Goal: Task Accomplishment & Management: Complete application form

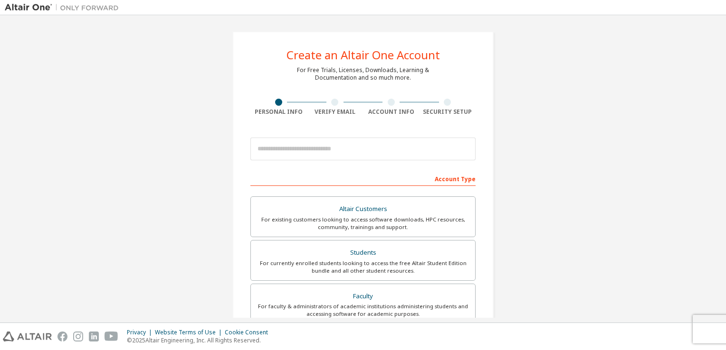
click at [314, 155] on input "email" at bounding box center [362, 149] width 225 height 23
type input "**********"
type input "****"
type input "******"
type input "**********"
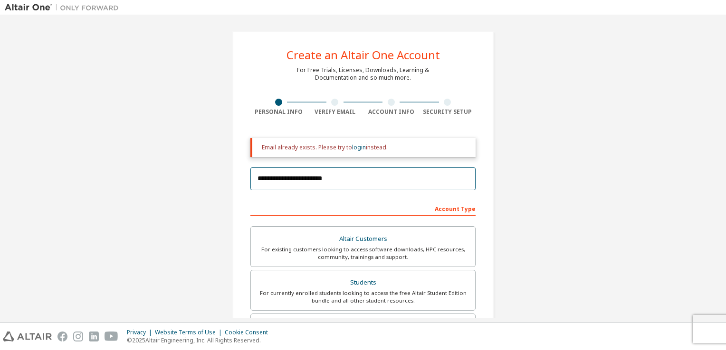
scroll to position [232, 0]
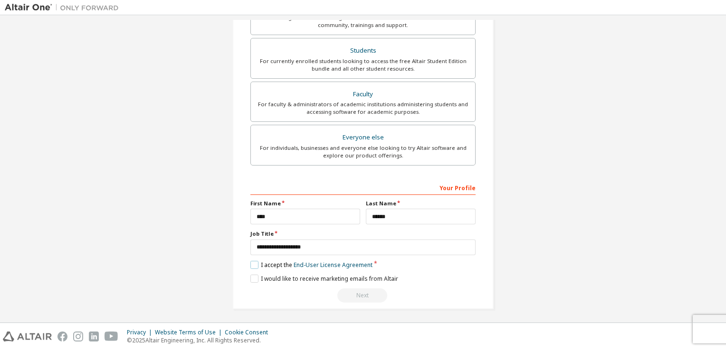
click at [276, 261] on label "I accept the End-User License Agreement" at bounding box center [311, 265] width 122 height 8
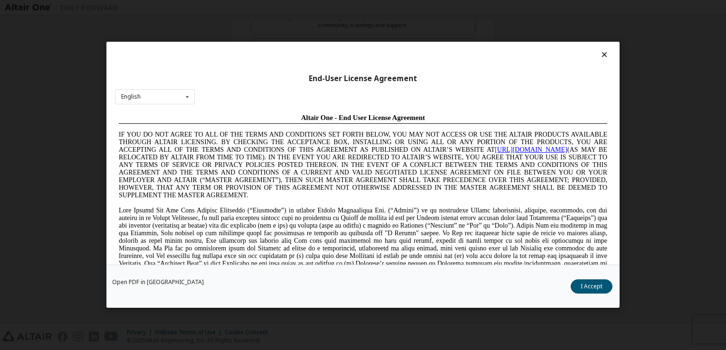
scroll to position [0, 0]
click at [589, 291] on button "I Accept" at bounding box center [591, 287] width 42 height 14
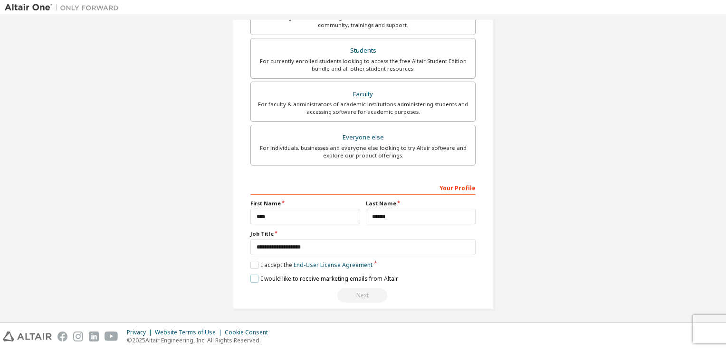
click at [279, 276] on label "I would like to receive marketing emails from Altair" at bounding box center [324, 279] width 148 height 8
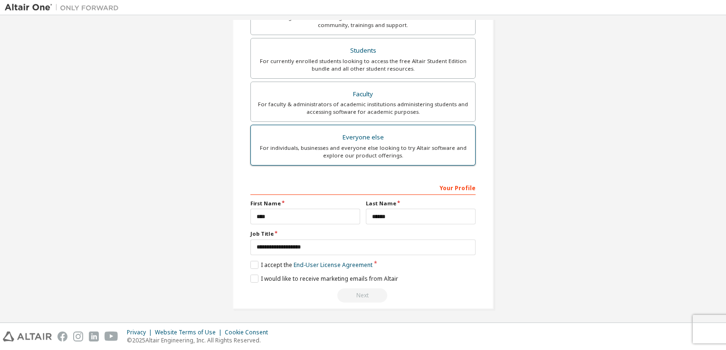
click at [405, 153] on div "For individuals, businesses and everyone else looking to try Altair software an…" at bounding box center [362, 151] width 213 height 15
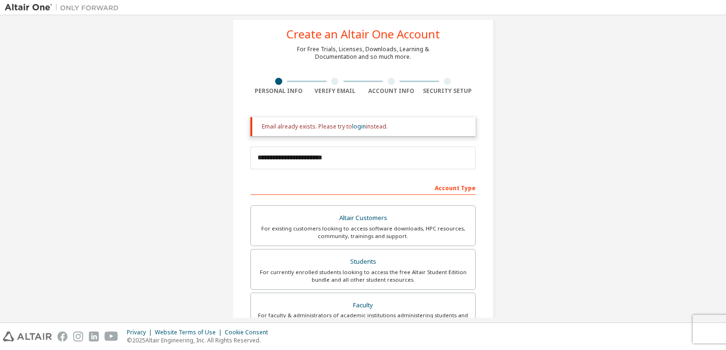
scroll to position [9, 0]
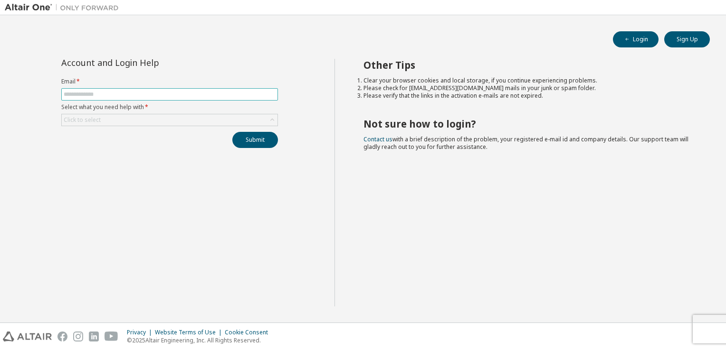
click at [161, 91] on input "text" at bounding box center [170, 95] width 212 height 8
type input "**********"
click at [152, 124] on div "Click to select" at bounding box center [170, 119] width 216 height 11
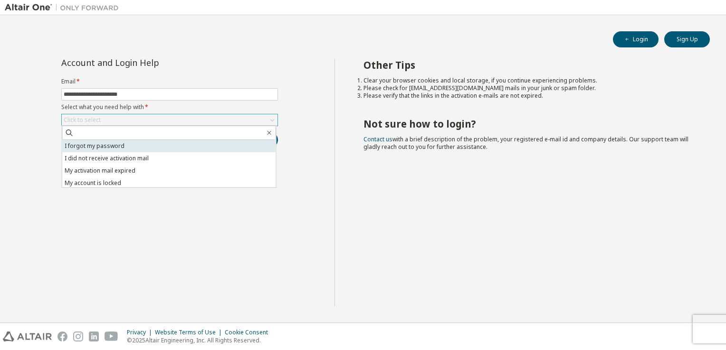
click at [144, 140] on li "I forgot my password" at bounding box center [169, 146] width 214 height 12
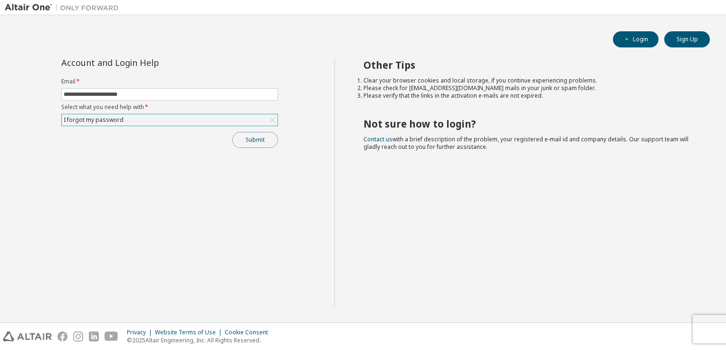
click at [259, 140] on button "Submit" at bounding box center [255, 140] width 46 height 16
click at [248, 139] on button "Submit" at bounding box center [255, 140] width 46 height 16
click at [244, 121] on div "I forgot my password" at bounding box center [170, 119] width 216 height 11
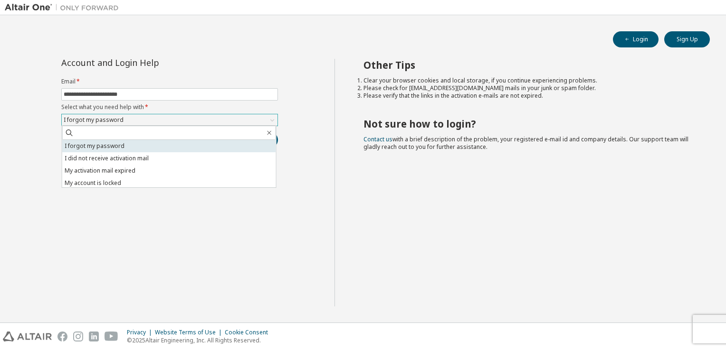
click at [136, 144] on li "I forgot my password" at bounding box center [169, 146] width 214 height 12
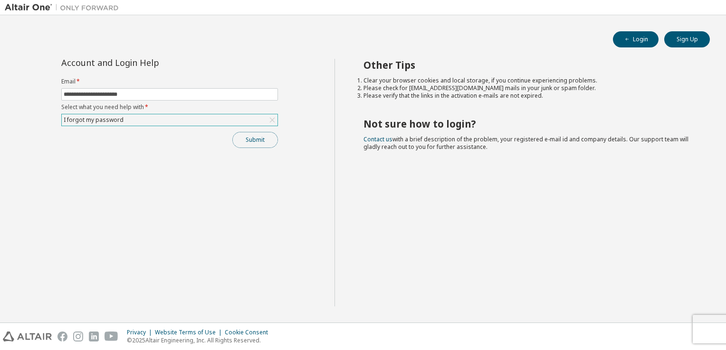
click at [243, 138] on button "Submit" at bounding box center [255, 140] width 46 height 16
click at [270, 89] on span at bounding box center [169, 94] width 217 height 12
click at [225, 96] on input "text" at bounding box center [170, 95] width 212 height 8
type input "**********"
click at [176, 121] on div "Click to select" at bounding box center [170, 119] width 216 height 11
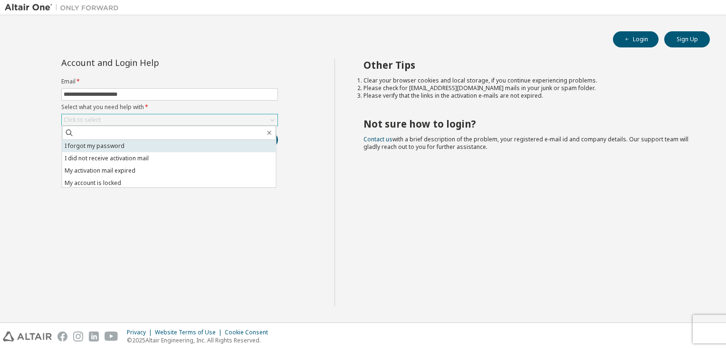
click at [155, 141] on li "I forgot my password" at bounding box center [169, 146] width 214 height 12
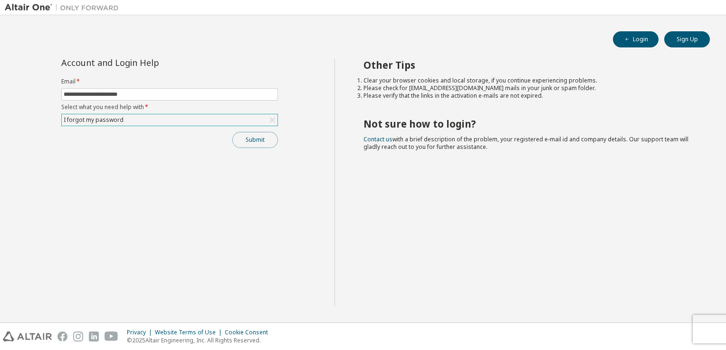
click at [266, 137] on button "Submit" at bounding box center [255, 140] width 46 height 16
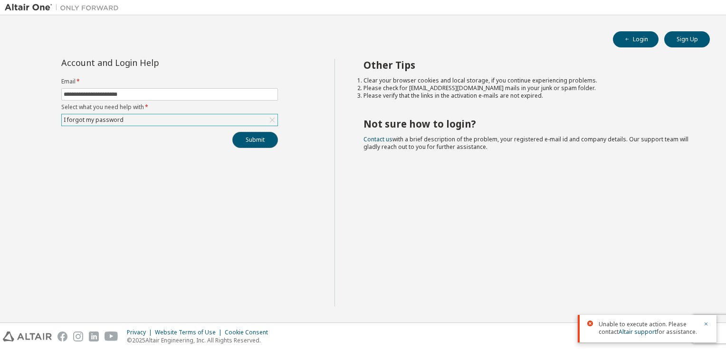
click at [263, 139] on button "Submit" at bounding box center [255, 140] width 46 height 16
click at [207, 124] on div "I forgot my password" at bounding box center [170, 119] width 216 height 11
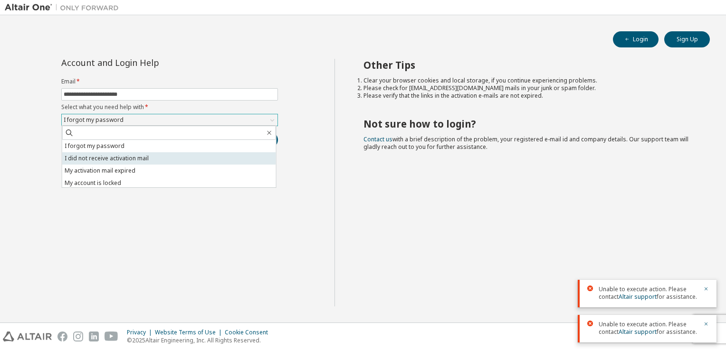
click at [170, 155] on li "I did not receive activation mail" at bounding box center [169, 158] width 214 height 12
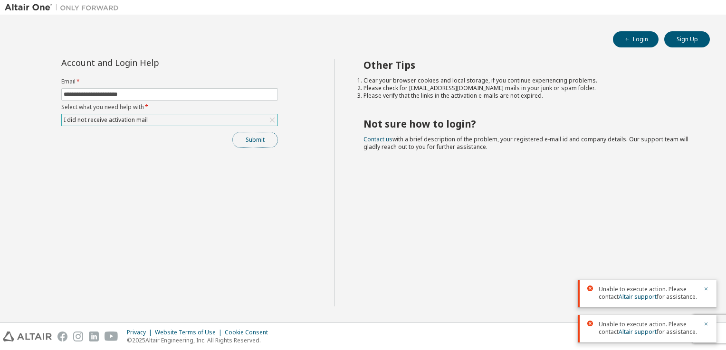
click at [243, 138] on button "Submit" at bounding box center [255, 140] width 46 height 16
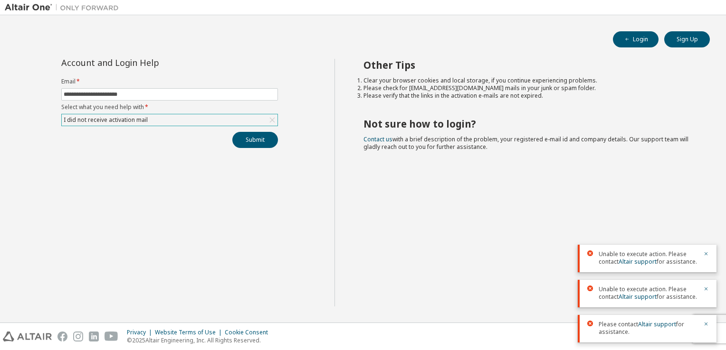
click at [221, 112] on form "**********" at bounding box center [169, 102] width 217 height 48
click at [220, 117] on div "I did not receive activation mail" at bounding box center [170, 119] width 216 height 11
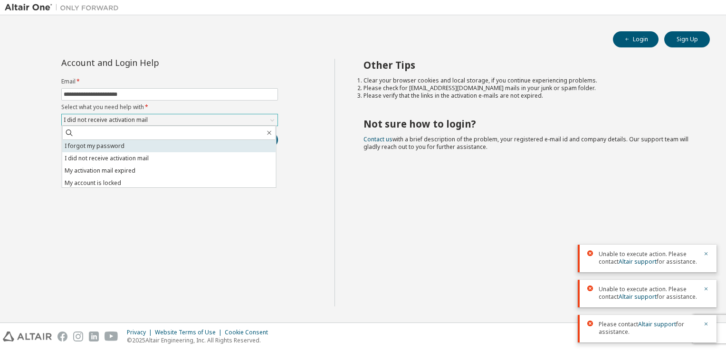
click at [184, 143] on li "I forgot my password" at bounding box center [169, 146] width 214 height 12
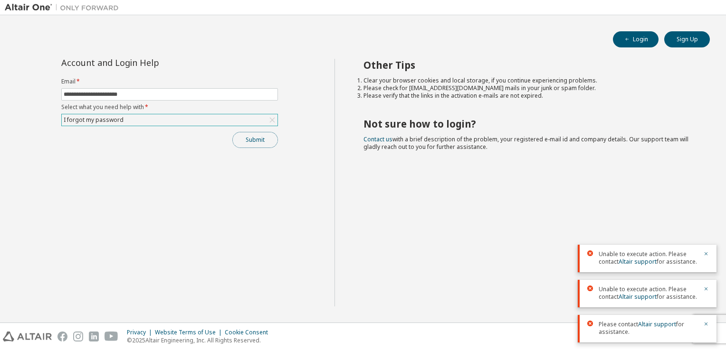
click at [264, 137] on button "Submit" at bounding box center [255, 140] width 46 height 16
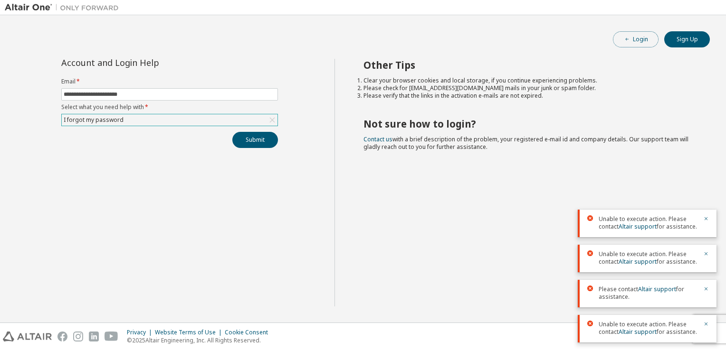
click at [643, 36] on button "Login" at bounding box center [636, 39] width 46 height 16
